Goal: Task Accomplishment & Management: Manage account settings

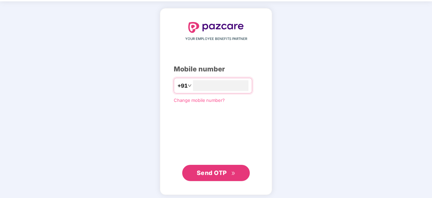
scroll to position [26, 0]
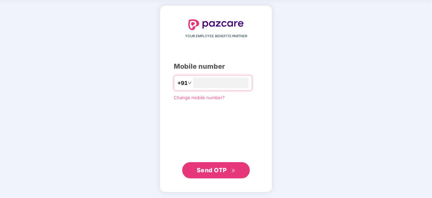
type input "**********"
click at [222, 176] on button "Send OTP" at bounding box center [216, 170] width 68 height 16
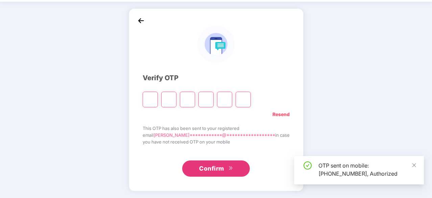
scroll to position [22, 0]
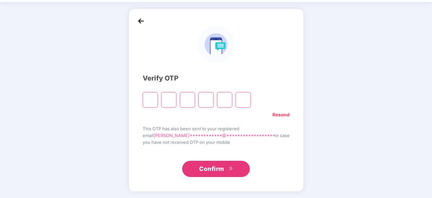
type input "*"
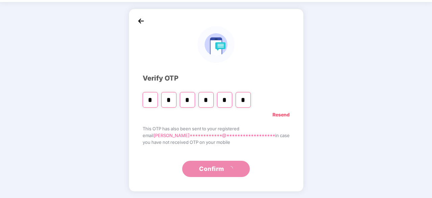
type input "*"
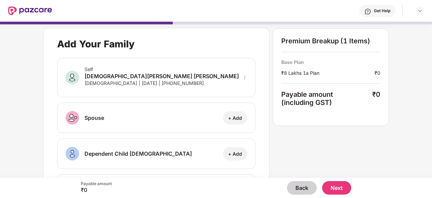
click at [294, 151] on div "Add Your Family Self [PERSON_NAME] [PERSON_NAME] [DEMOGRAPHIC_DATA] | [DATE] | …" at bounding box center [216, 160] width 346 height 265
